Goal: Find specific page/section: Locate a particular part of the current website

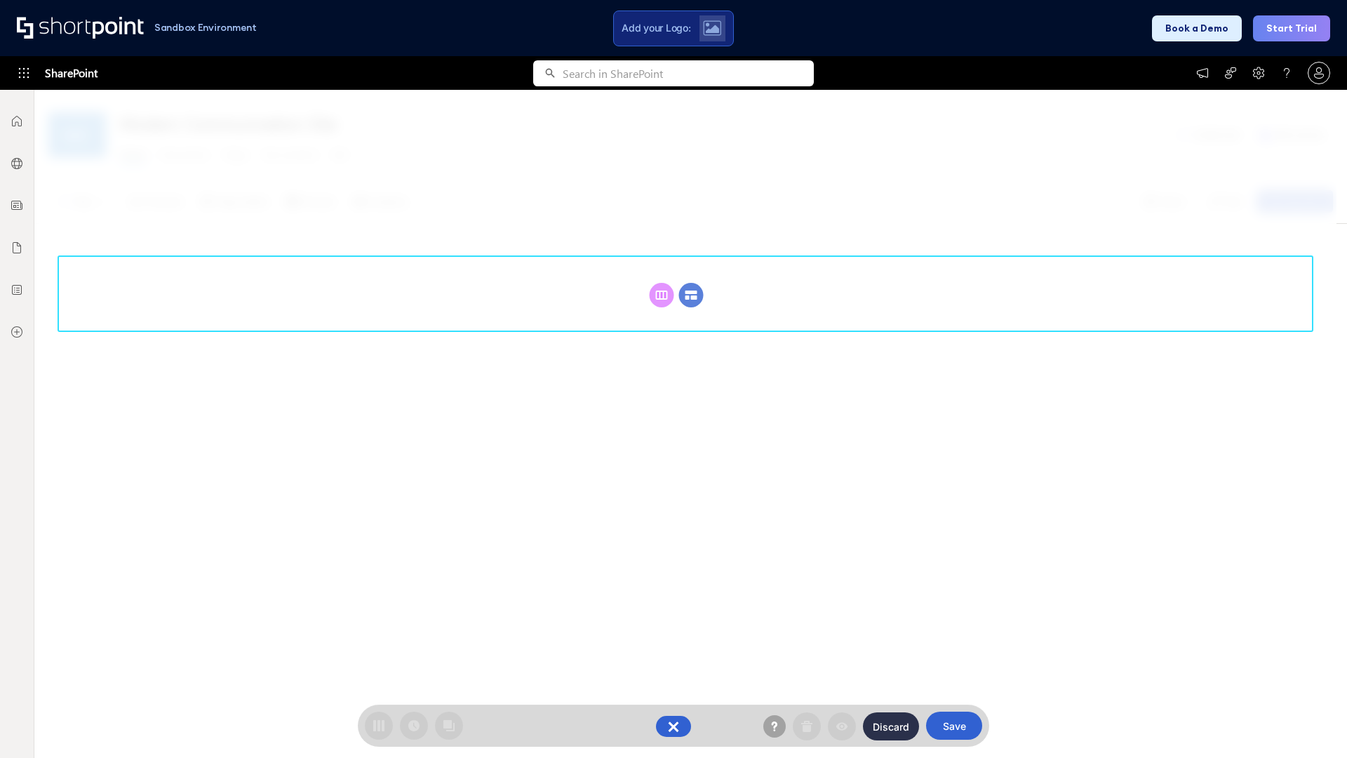
click at [691, 295] on circle at bounding box center [691, 295] width 25 height 25
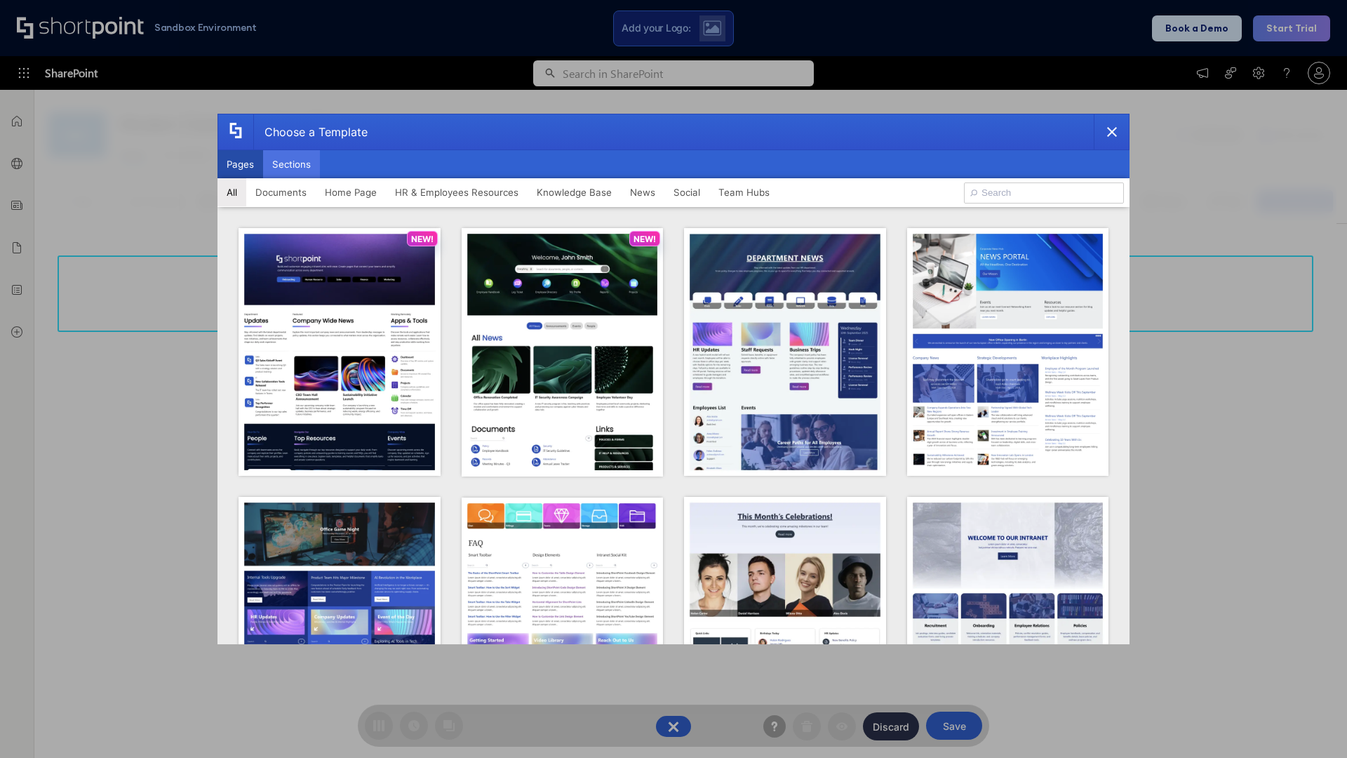
click at [291, 164] on button "Sections" at bounding box center [291, 164] width 57 height 28
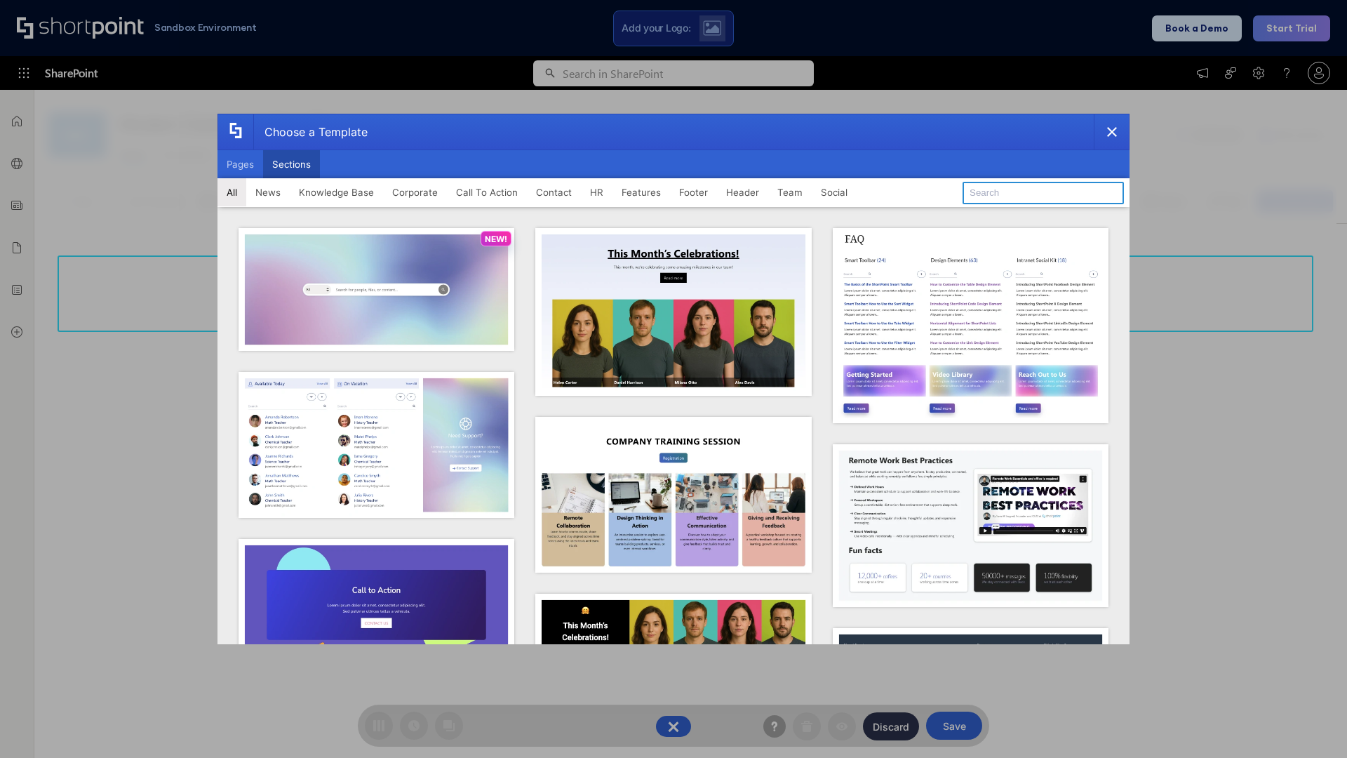
type input "CTA 3"
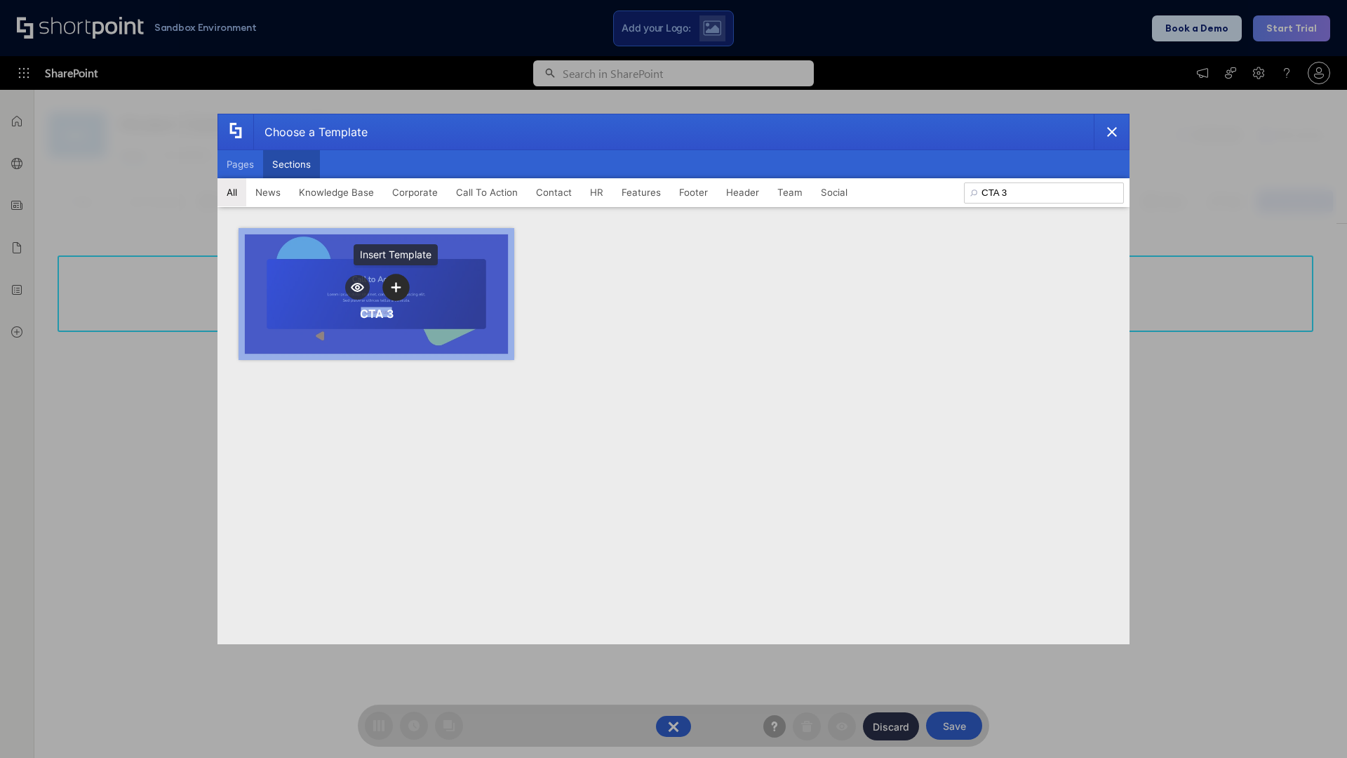
click at [396, 287] on icon "template selector" at bounding box center [396, 287] width 10 height 10
